Goal: Task Accomplishment & Management: Use online tool/utility

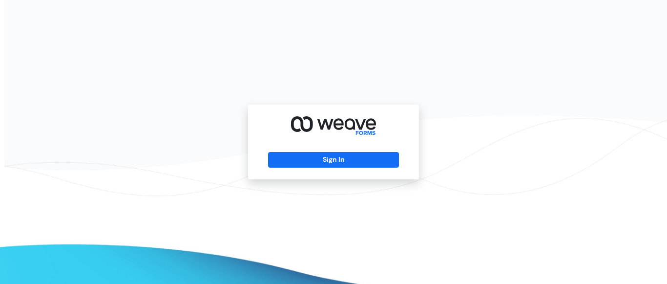
click at [298, 151] on div "Sign In" at bounding box center [333, 142] width 171 height 75
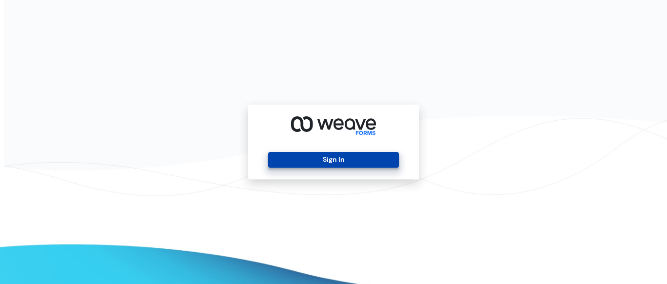
click at [298, 153] on button "Sign In" at bounding box center [333, 160] width 130 height 16
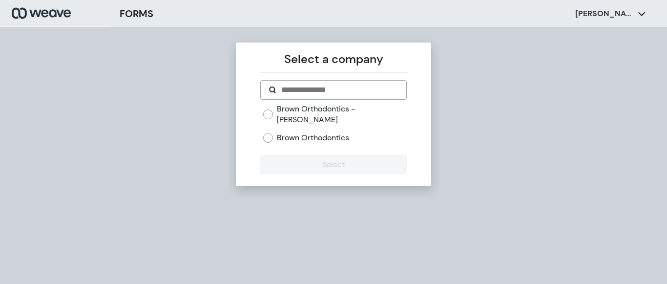
click at [287, 106] on label "Brown Orthodontics - [PERSON_NAME]" at bounding box center [341, 114] width 129 height 21
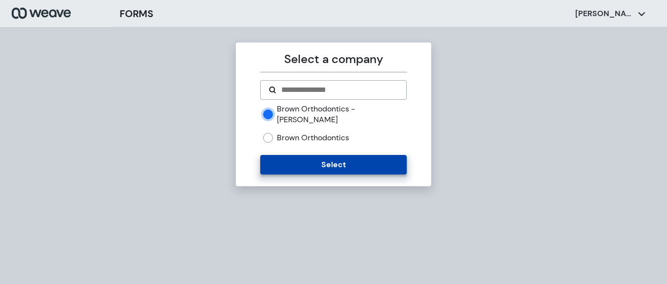
click at [316, 155] on button "Select" at bounding box center [333, 165] width 146 height 20
